Goal: Consume media (video, audio): Consume media (video, audio)

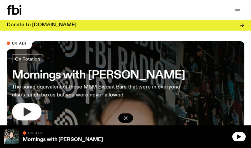
click at [28, 113] on icon "button" at bounding box center [28, 112] width 8 height 9
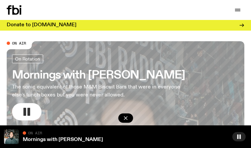
click at [12, 103] on button "button" at bounding box center [26, 111] width 29 height 17
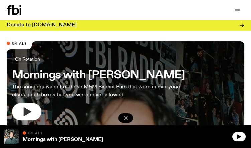
click at [12, 55] on link "Mornings with [PERSON_NAME] The sonic equivalent of those M&M Biscuit Bars that…" at bounding box center [98, 88] width 173 height 66
